Goal: Navigation & Orientation: Find specific page/section

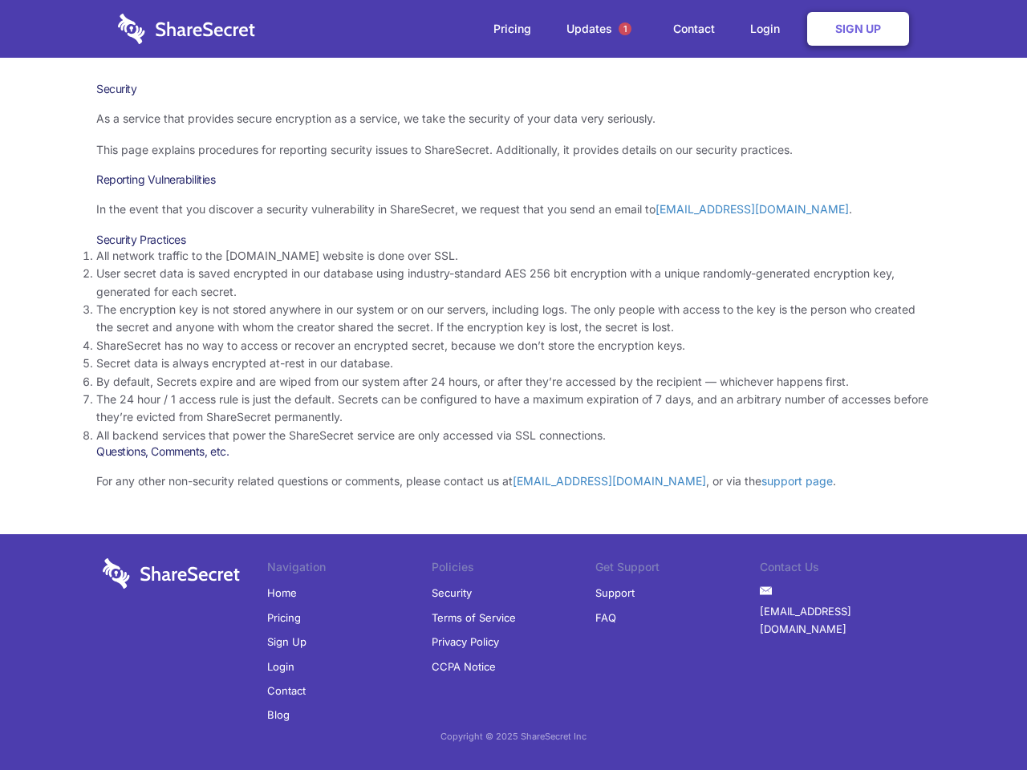
click at [514, 385] on li "By default, Secrets expire and are wiped from our system after 24 hours, or aft…" at bounding box center [513, 382] width 835 height 18
click at [625, 29] on span "1" at bounding box center [625, 28] width 13 height 13
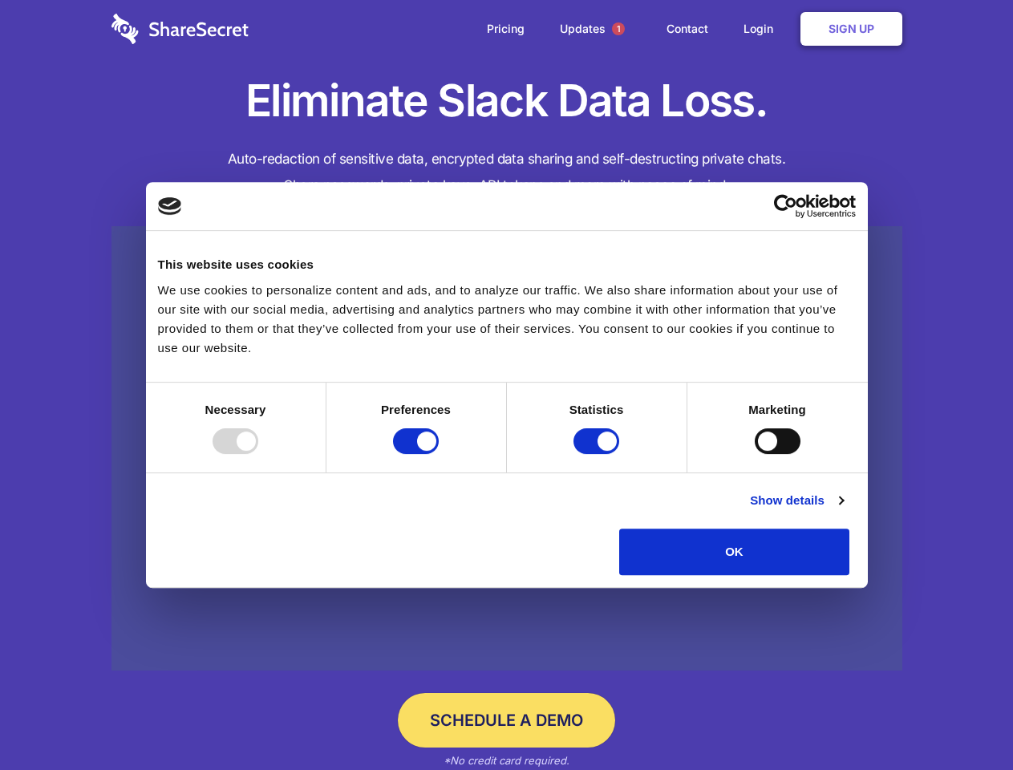
click at [258, 454] on div at bounding box center [236, 441] width 46 height 26
click at [439, 454] on input "Preferences" at bounding box center [416, 441] width 46 height 26
checkbox input "false"
click at [599, 454] on input "Statistics" at bounding box center [597, 441] width 46 height 26
checkbox input "false"
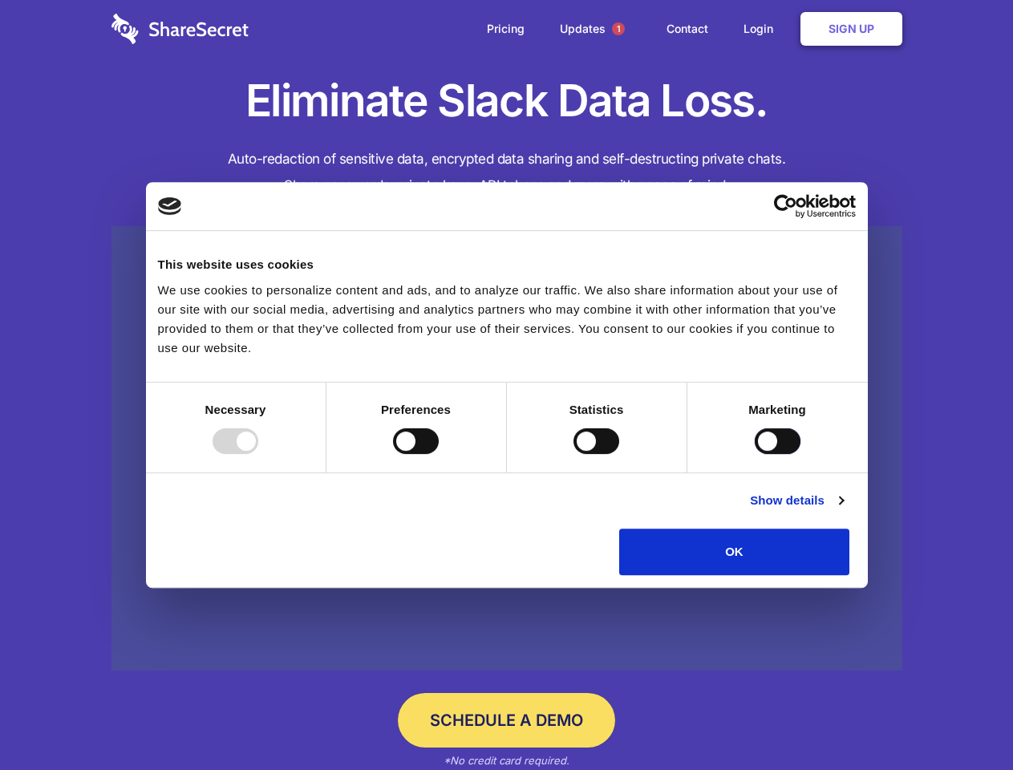
click at [755, 454] on input "Marketing" at bounding box center [778, 441] width 46 height 26
checkbox input "true"
click at [843, 510] on link "Show details" at bounding box center [796, 500] width 93 height 19
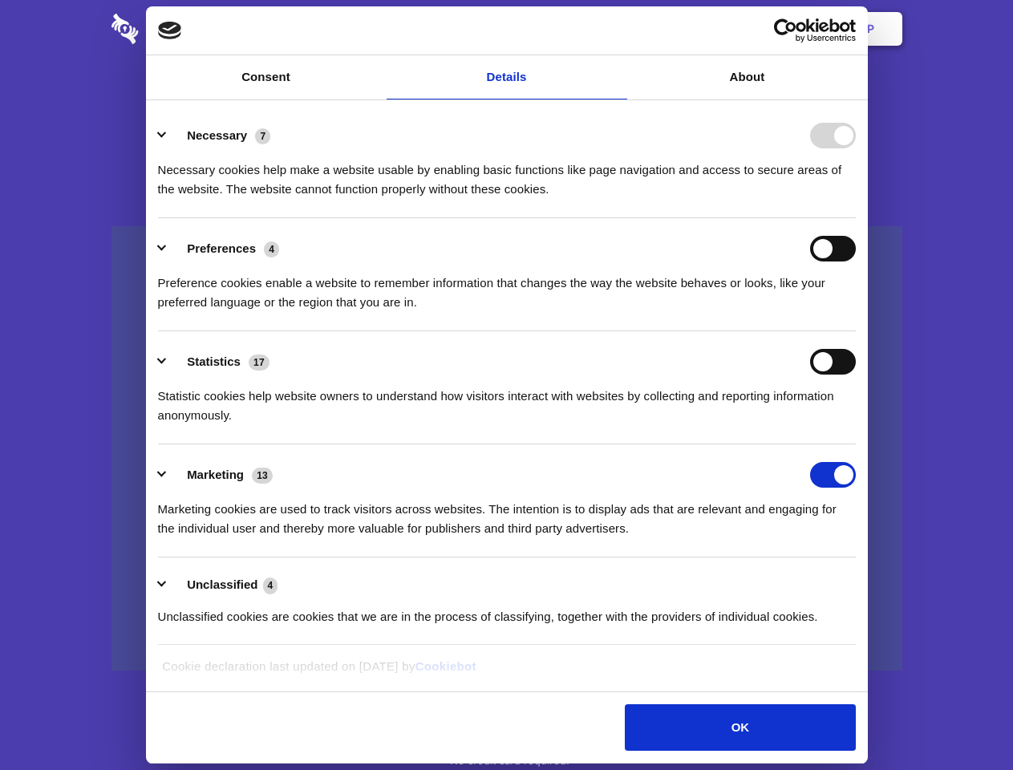
click at [856, 312] on div "Preferences 4 Preference cookies enable a website to remember information that …" at bounding box center [507, 274] width 698 height 76
click at [618, 29] on span "1" at bounding box center [618, 28] width 13 height 13
